Goal: Information Seeking & Learning: Learn about a topic

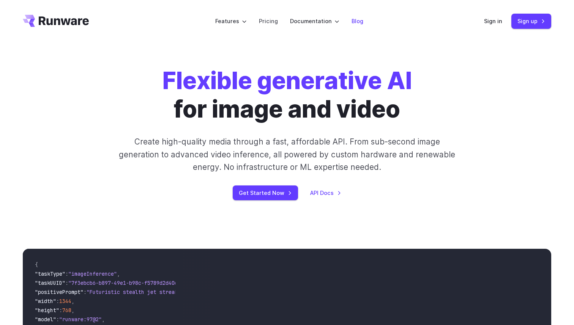
click at [352, 22] on link "Blog" at bounding box center [358, 21] width 12 height 9
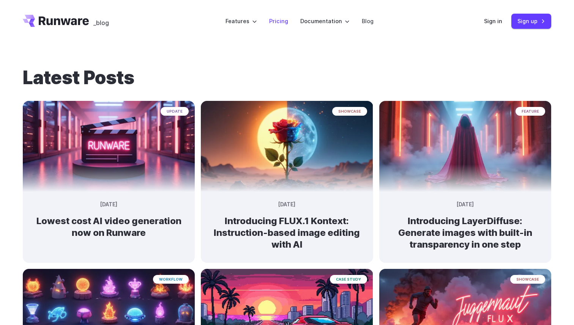
click at [284, 20] on link "Pricing" at bounding box center [278, 21] width 19 height 9
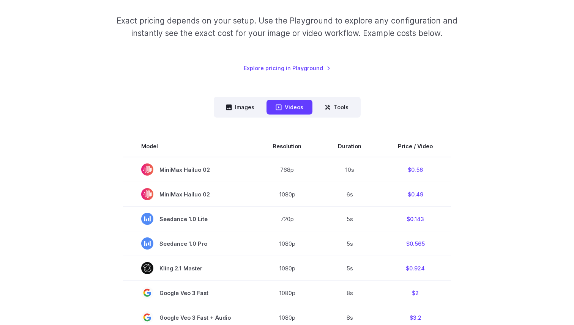
scroll to position [113, 0]
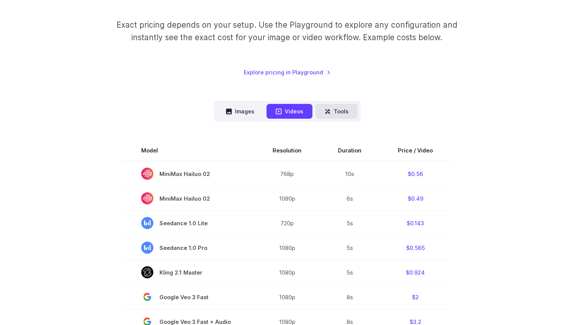
click at [341, 115] on button "Tools" at bounding box center [337, 111] width 42 height 15
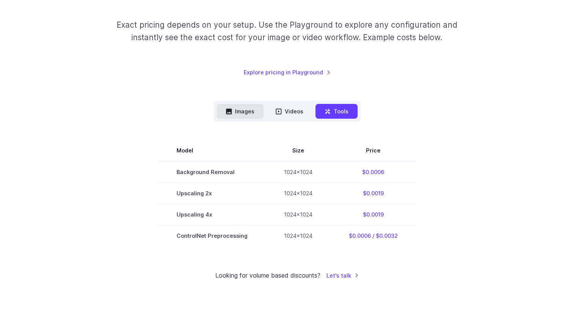
click at [244, 117] on button "Images" at bounding box center [240, 111] width 47 height 15
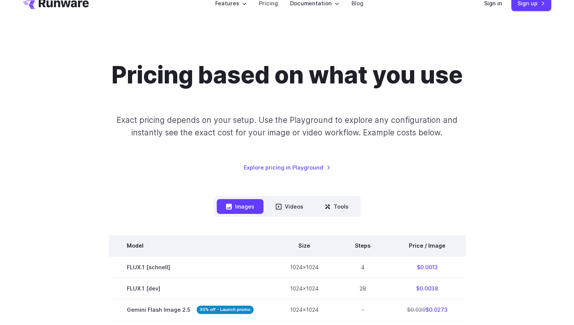
scroll to position [0, 0]
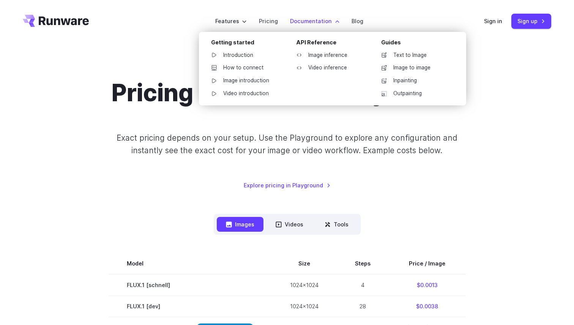
click at [332, 22] on label "Documentation" at bounding box center [314, 21] width 49 height 9
click at [244, 43] on div "Getting started" at bounding box center [247, 44] width 73 height 12
click at [248, 57] on link "Introduction" at bounding box center [244, 55] width 79 height 11
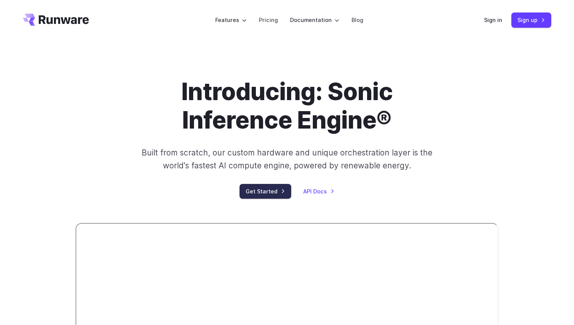
scroll to position [2, 0]
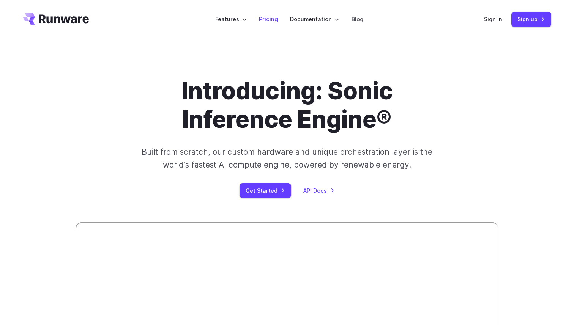
click at [276, 18] on link "Pricing" at bounding box center [268, 19] width 19 height 9
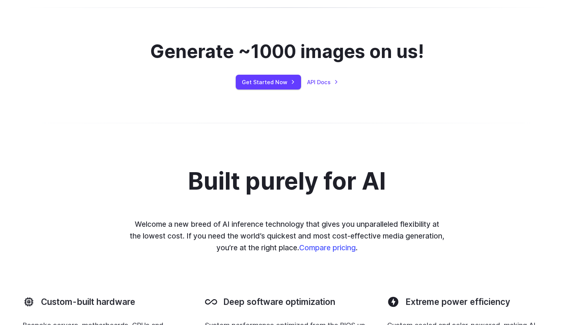
scroll to position [504, 0]
click at [311, 83] on link "API Docs" at bounding box center [322, 81] width 31 height 9
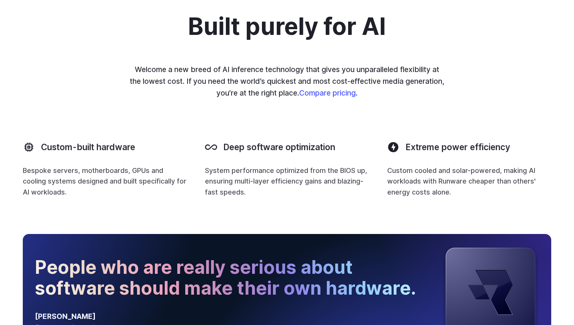
scroll to position [659, 0]
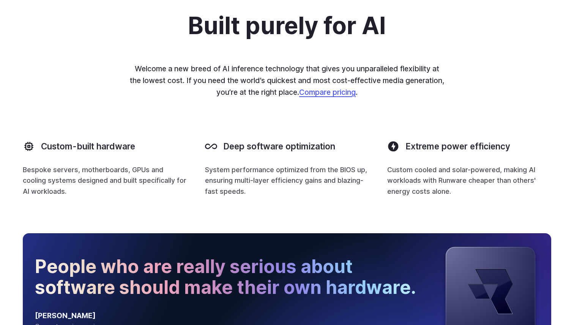
click at [324, 89] on link "Compare pricing" at bounding box center [327, 92] width 57 height 9
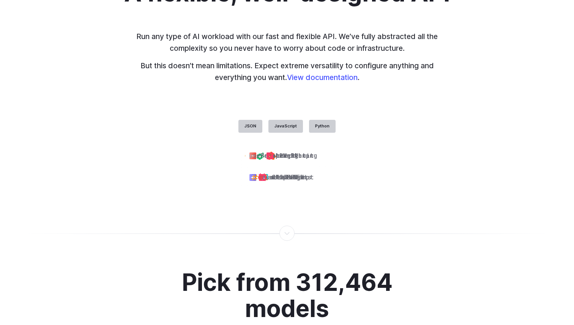
scroll to position [1849, 0]
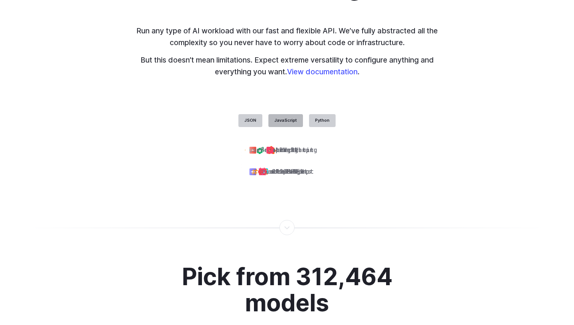
click at [285, 115] on label "JavaScript" at bounding box center [285, 120] width 35 height 13
click at [299, 115] on label "JavaScript" at bounding box center [285, 120] width 35 height 13
click at [311, 115] on label "Python" at bounding box center [322, 120] width 27 height 13
click at [252, 118] on label "JSON" at bounding box center [250, 120] width 24 height 13
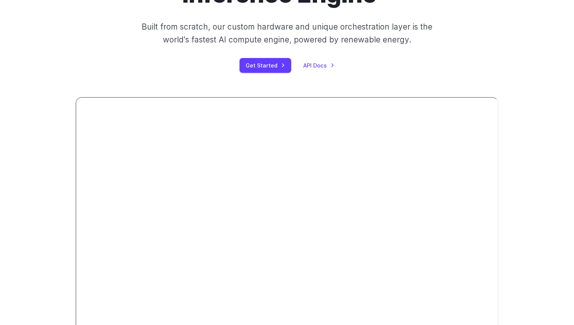
scroll to position [0, 0]
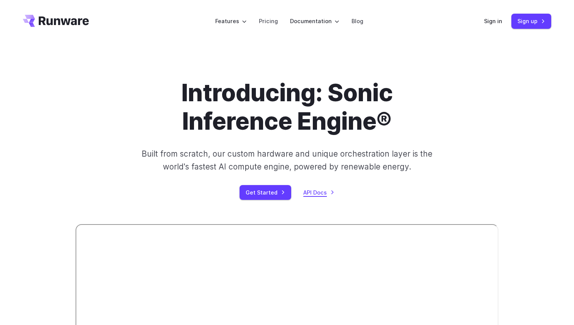
click at [316, 193] on link "API Docs" at bounding box center [318, 192] width 31 height 9
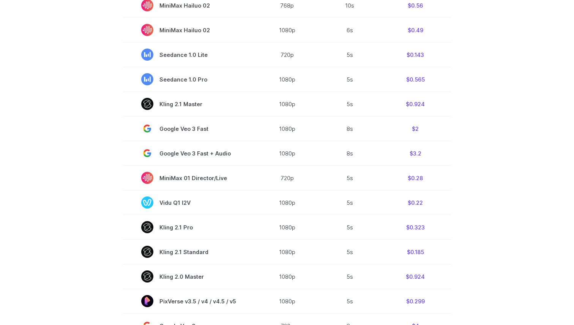
scroll to position [126, 0]
